Goal: Task Accomplishment & Management: Use online tool/utility

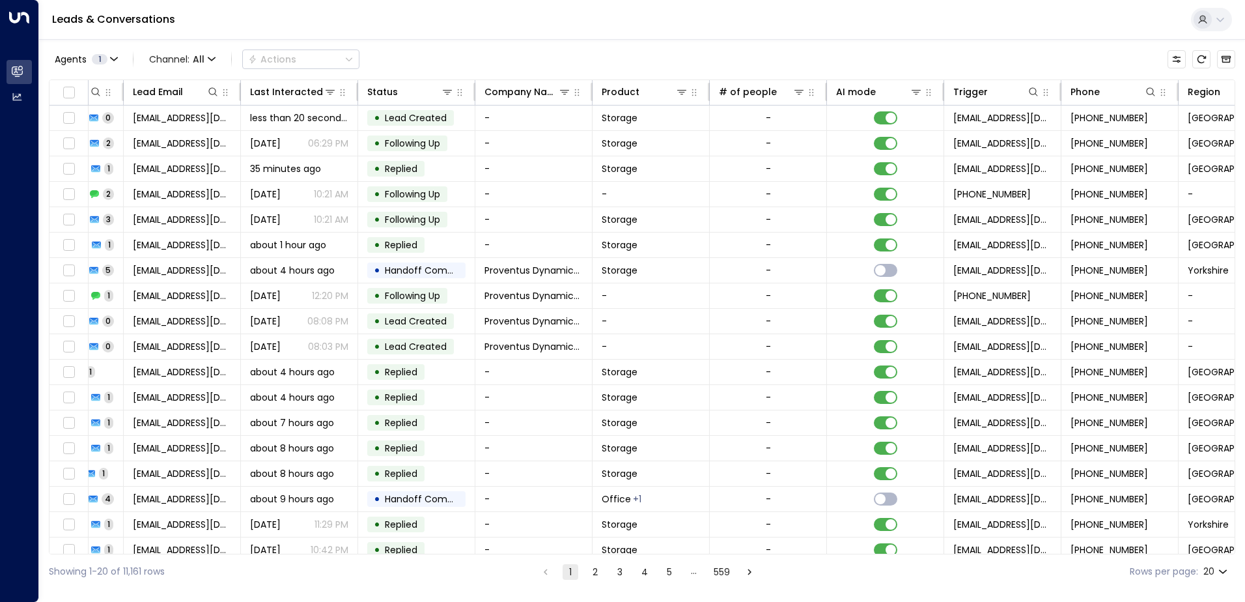
scroll to position [0, 266]
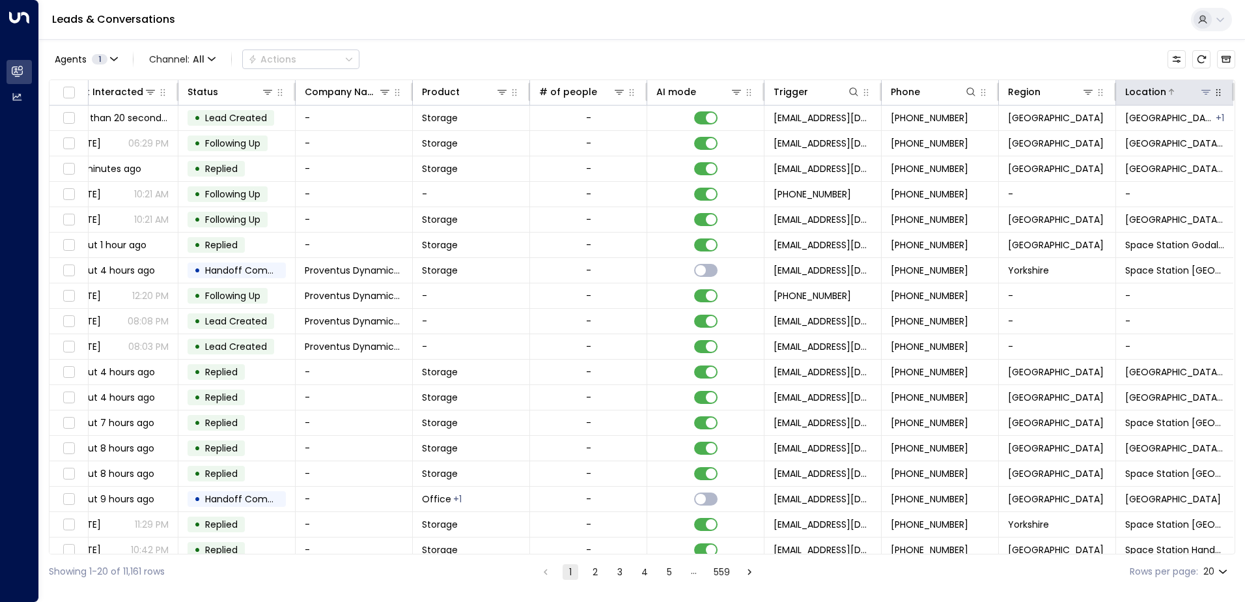
click at [1201, 89] on icon at bounding box center [1206, 92] width 10 height 10
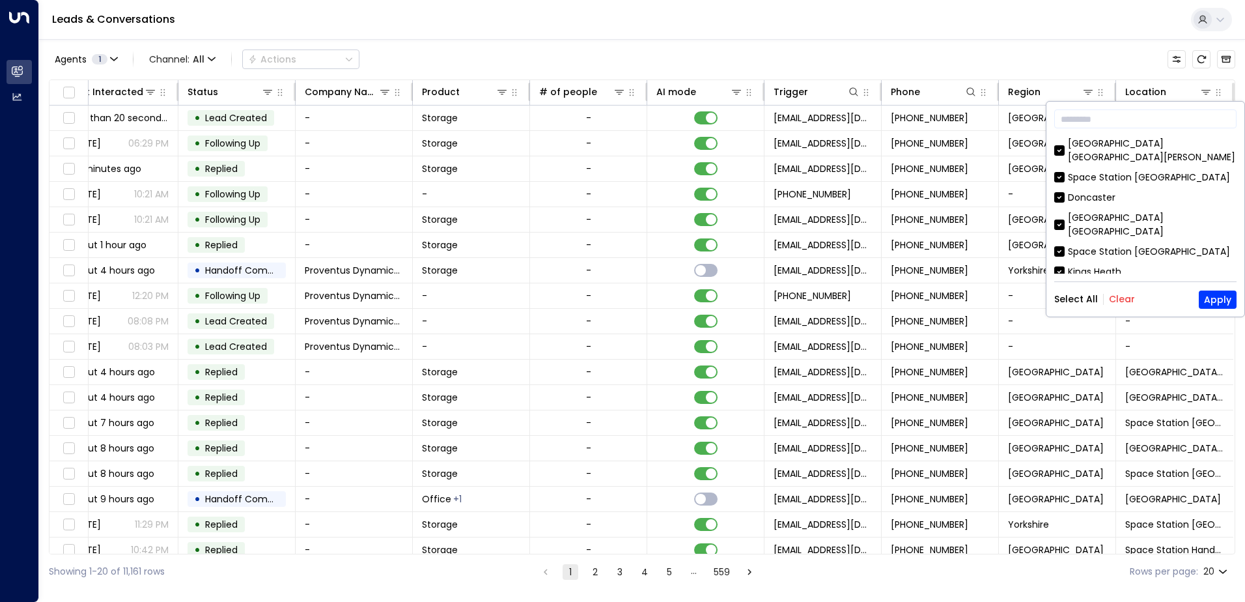
click at [1121, 303] on button "Clear" at bounding box center [1122, 299] width 26 height 10
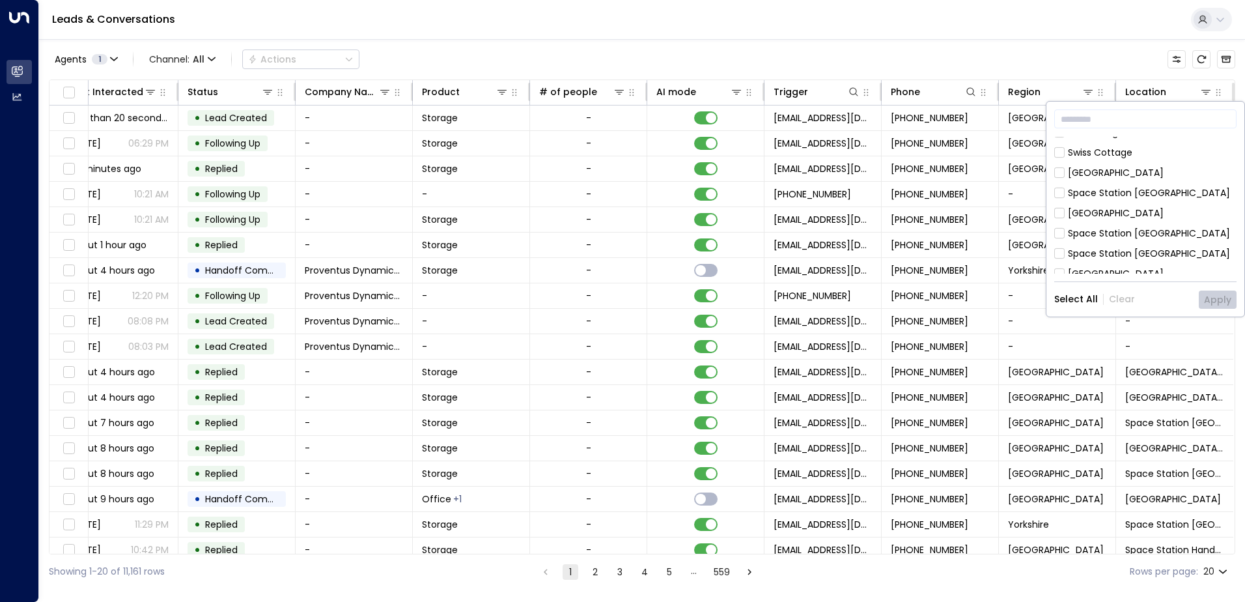
scroll to position [326, 0]
click at [1053, 219] on div "​ [GEOGRAPHIC_DATA] [GEOGRAPHIC_DATA][PERSON_NAME] [GEOGRAPHIC_DATA] [GEOGRAPHI…" at bounding box center [1145, 209] width 198 height 215
click at [1221, 298] on button "Apply" at bounding box center [1218, 299] width 38 height 18
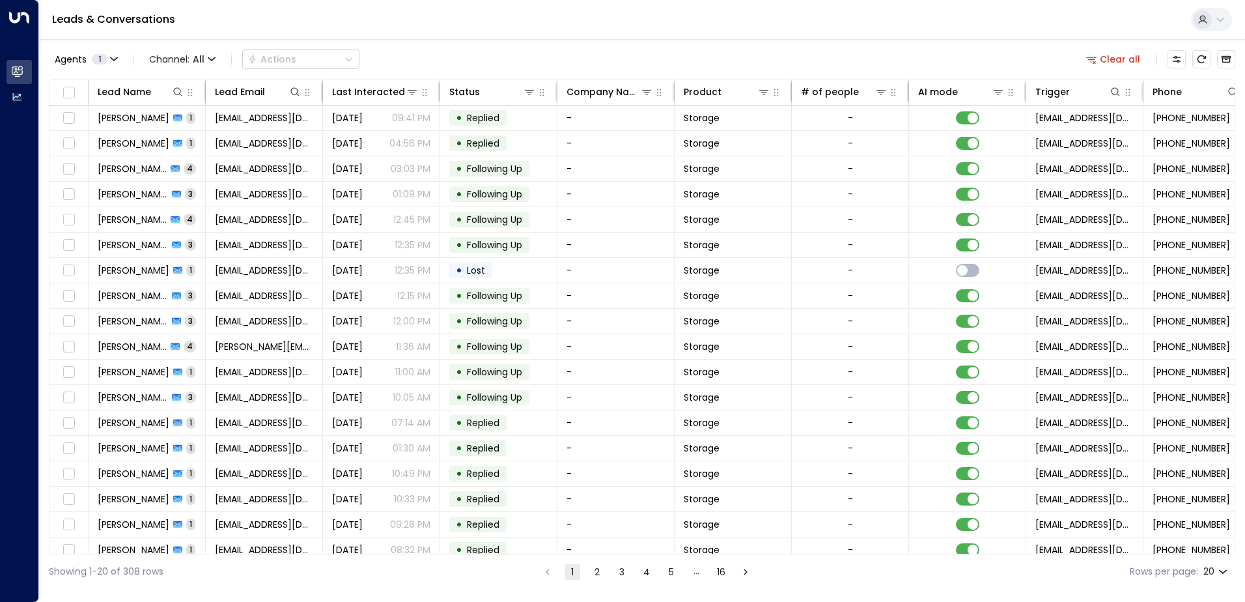
click at [1221, 571] on body "Overview Leads & Conversations Leads & Conversations Analytics Analytics Leads …" at bounding box center [622, 294] width 1245 height 589
click at [1214, 576] on li "100" at bounding box center [1215, 574] width 37 height 23
type input "***"
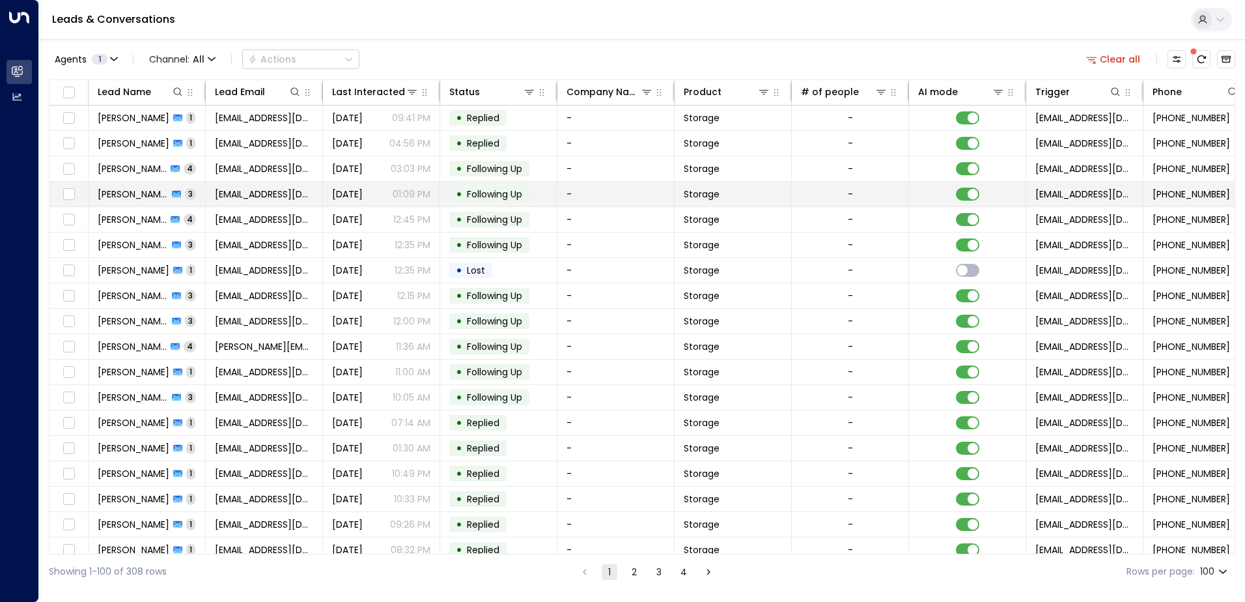
click at [135, 197] on span "[PERSON_NAME]" at bounding box center [133, 194] width 70 height 13
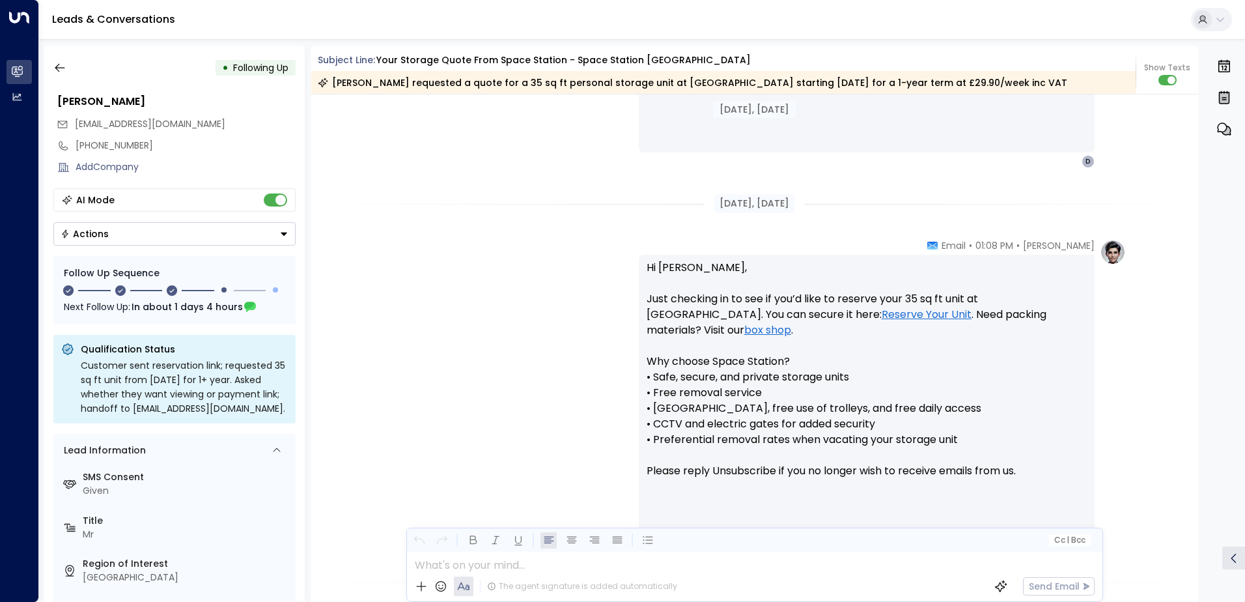
scroll to position [874, 0]
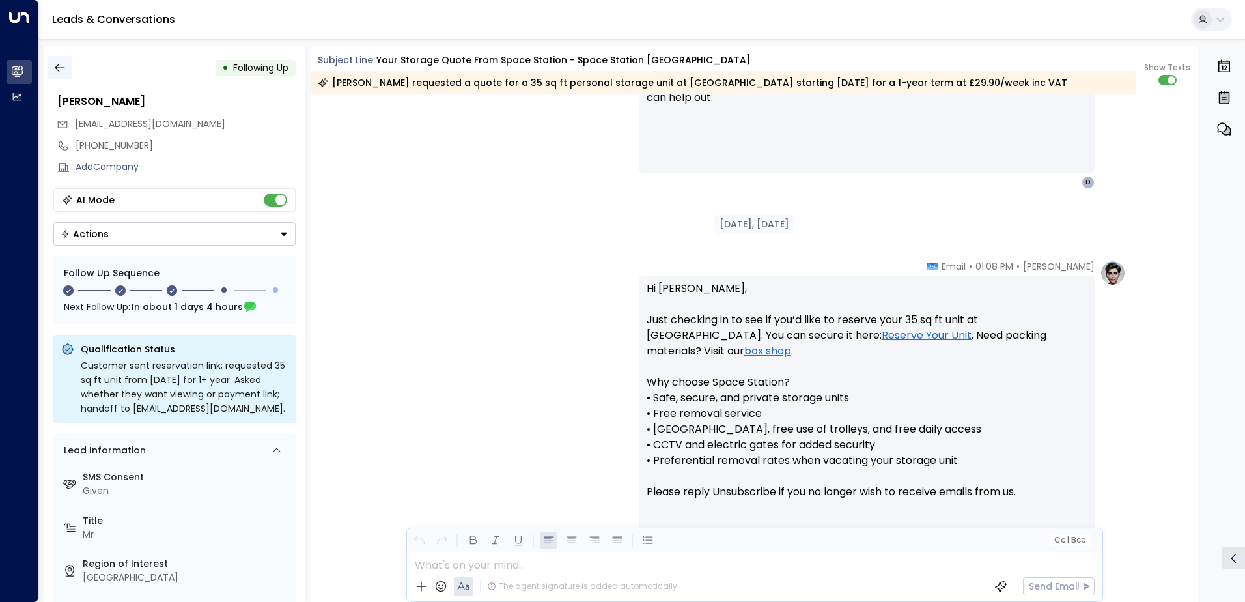
click at [62, 71] on icon "button" at bounding box center [59, 67] width 13 height 13
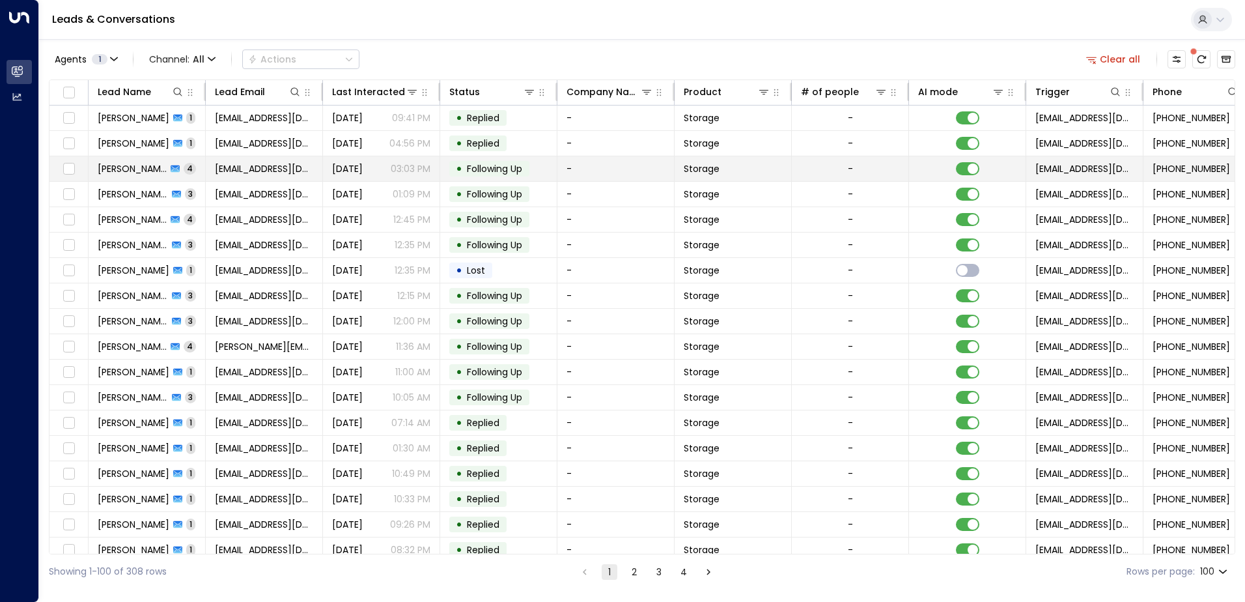
click at [128, 169] on span "[PERSON_NAME]" at bounding box center [132, 168] width 69 height 13
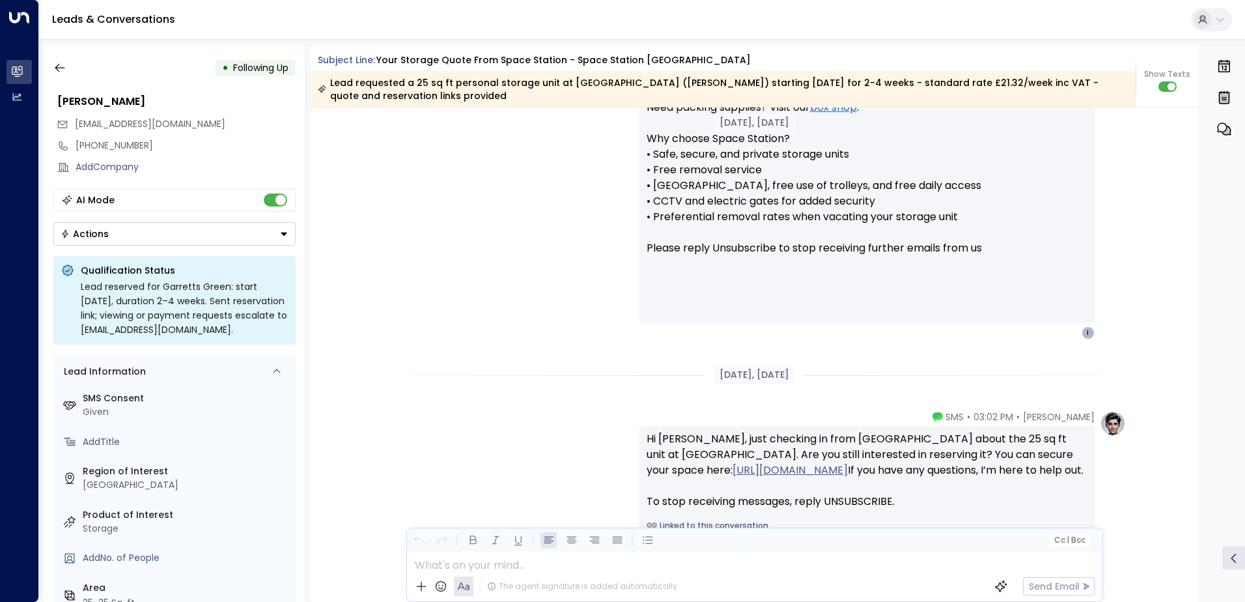
scroll to position [1117, 0]
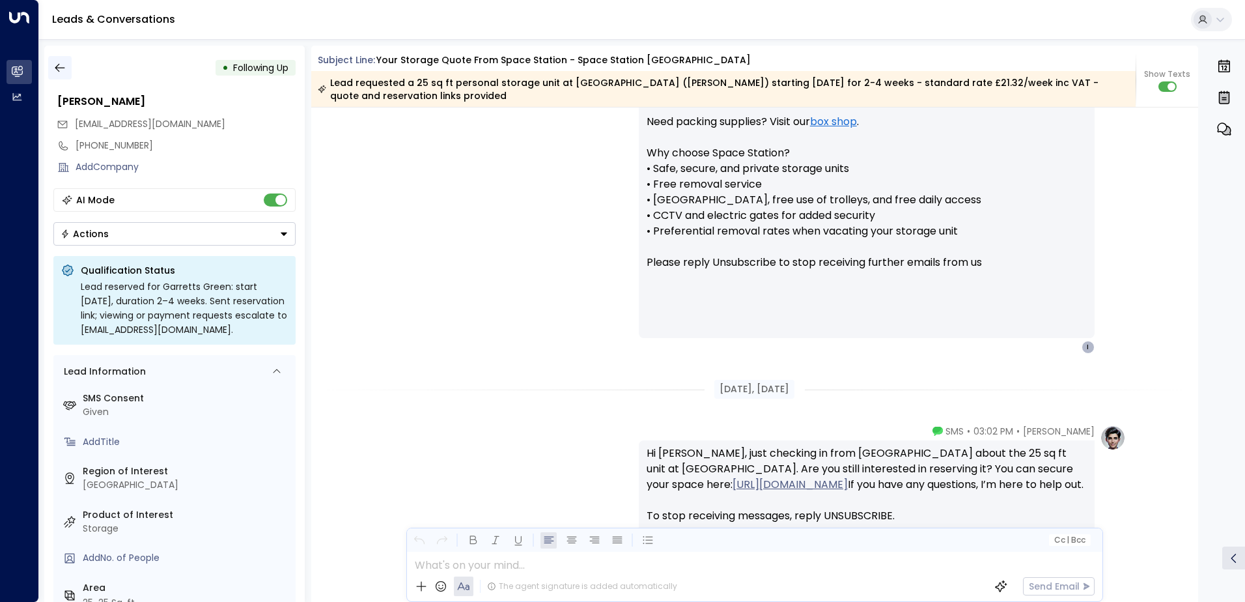
click at [61, 65] on icon "button" at bounding box center [59, 67] width 13 height 13
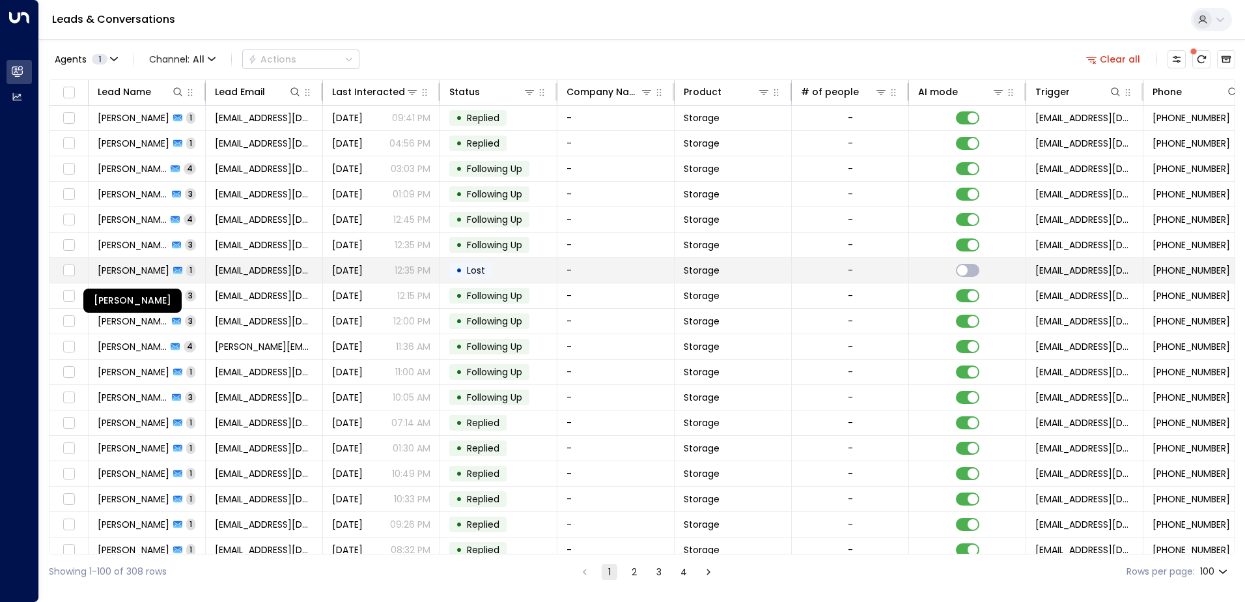
click at [131, 267] on span "[PERSON_NAME]" at bounding box center [134, 270] width 72 height 13
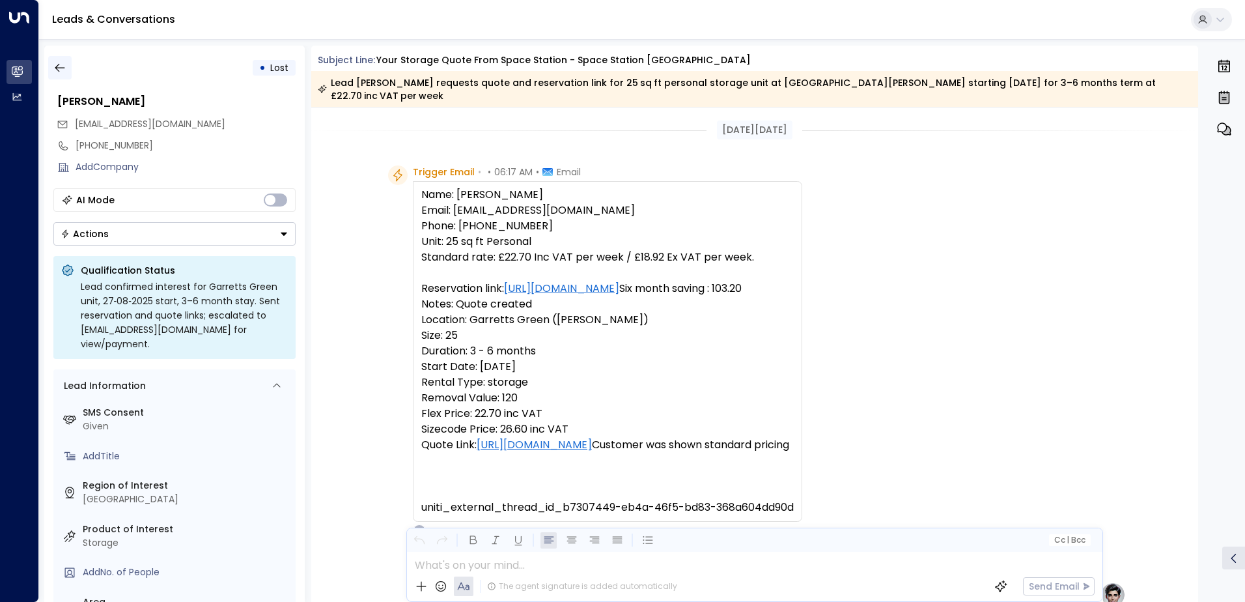
click at [63, 66] on icon "button" at bounding box center [59, 67] width 13 height 13
